Goal: Task Accomplishment & Management: Manage account settings

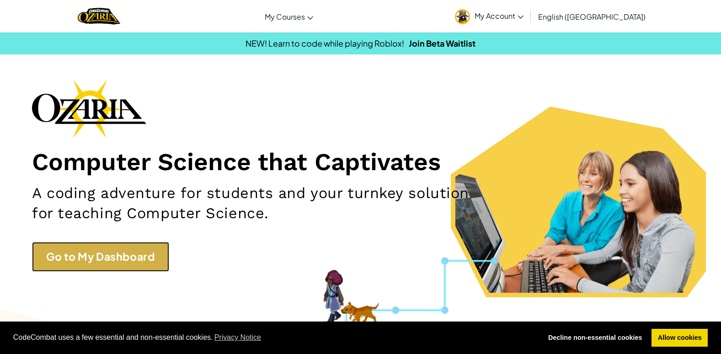
click at [98, 267] on link "Go to My Dashboard" at bounding box center [100, 257] width 137 height 30
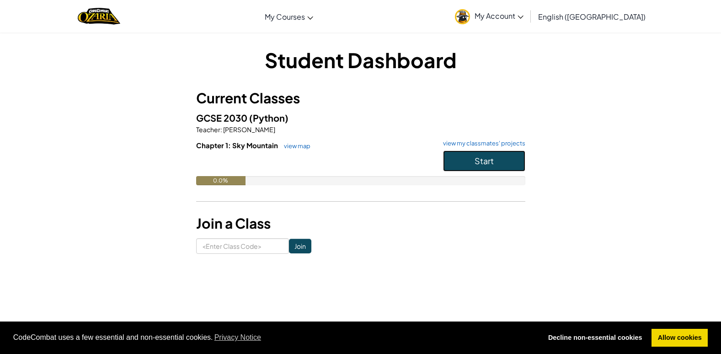
click at [462, 163] on button "Start" at bounding box center [484, 160] width 82 height 21
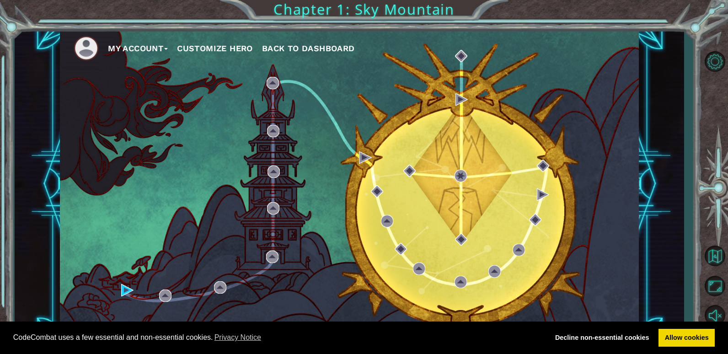
click at [224, 45] on button "Customize Hero" at bounding box center [215, 49] width 76 height 14
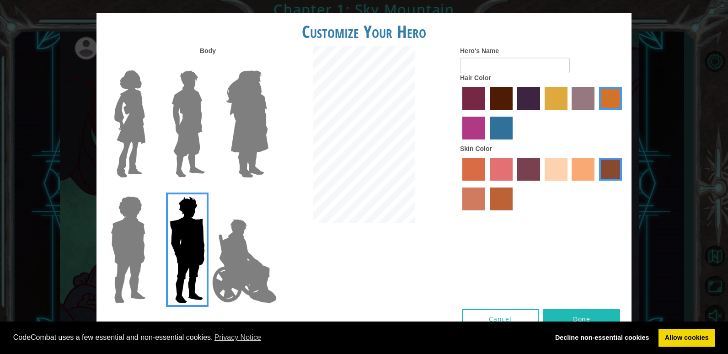
click at [246, 113] on img at bounding box center [247, 124] width 50 height 114
click at [268, 64] on input "Hero Amethyst" at bounding box center [268, 64] width 0 height 0
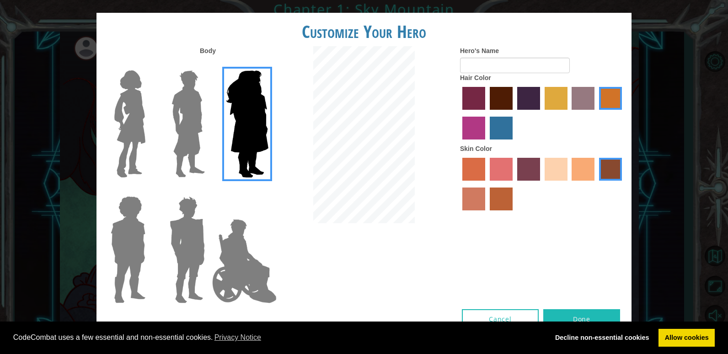
click at [125, 159] on img at bounding box center [130, 124] width 38 height 114
click at [149, 64] on input "Hero Connie" at bounding box center [149, 64] width 0 height 0
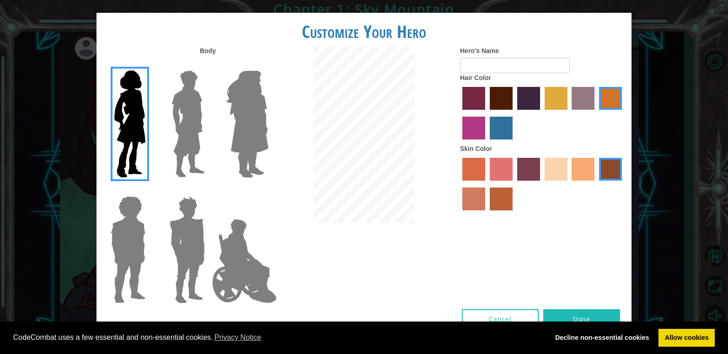
click at [499, 95] on label "maroon hair color" at bounding box center [501, 98] width 23 height 23
click at [486, 113] on input "maroon hair color" at bounding box center [486, 113] width 0 height 0
click at [576, 174] on label "tacao skin color" at bounding box center [582, 169] width 23 height 23
click at [569, 184] on input "tacao skin color" at bounding box center [569, 184] width 0 height 0
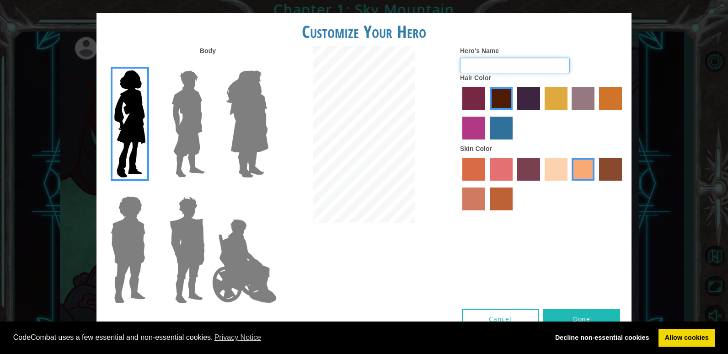
click at [488, 67] on input "Hero's Name" at bounding box center [515, 66] width 110 height 16
type input "Elshiba"
click at [605, 311] on button "Done" at bounding box center [581, 319] width 77 height 21
